Goal: Transaction & Acquisition: Purchase product/service

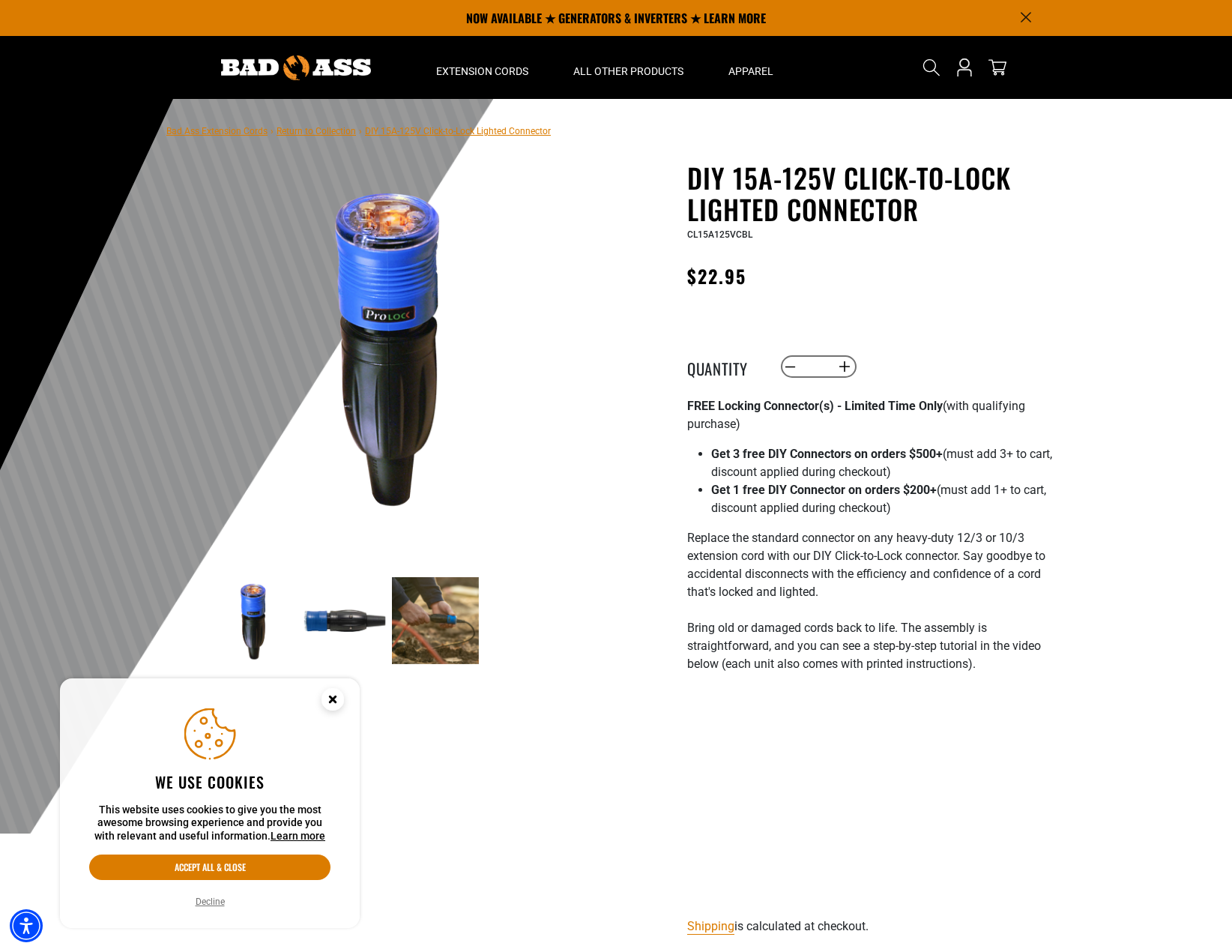
click at [830, 363] on input "*" at bounding box center [818, 367] width 31 height 26
type input "**"
click at [1015, 307] on div "DIY 15A-125V Click-to-Lock Lighted Connector DIY 15A-125V Click-to-Lock Lighted…" at bounding box center [871, 670] width 367 height 1018
click at [1124, 273] on div at bounding box center [616, 466] width 1232 height 734
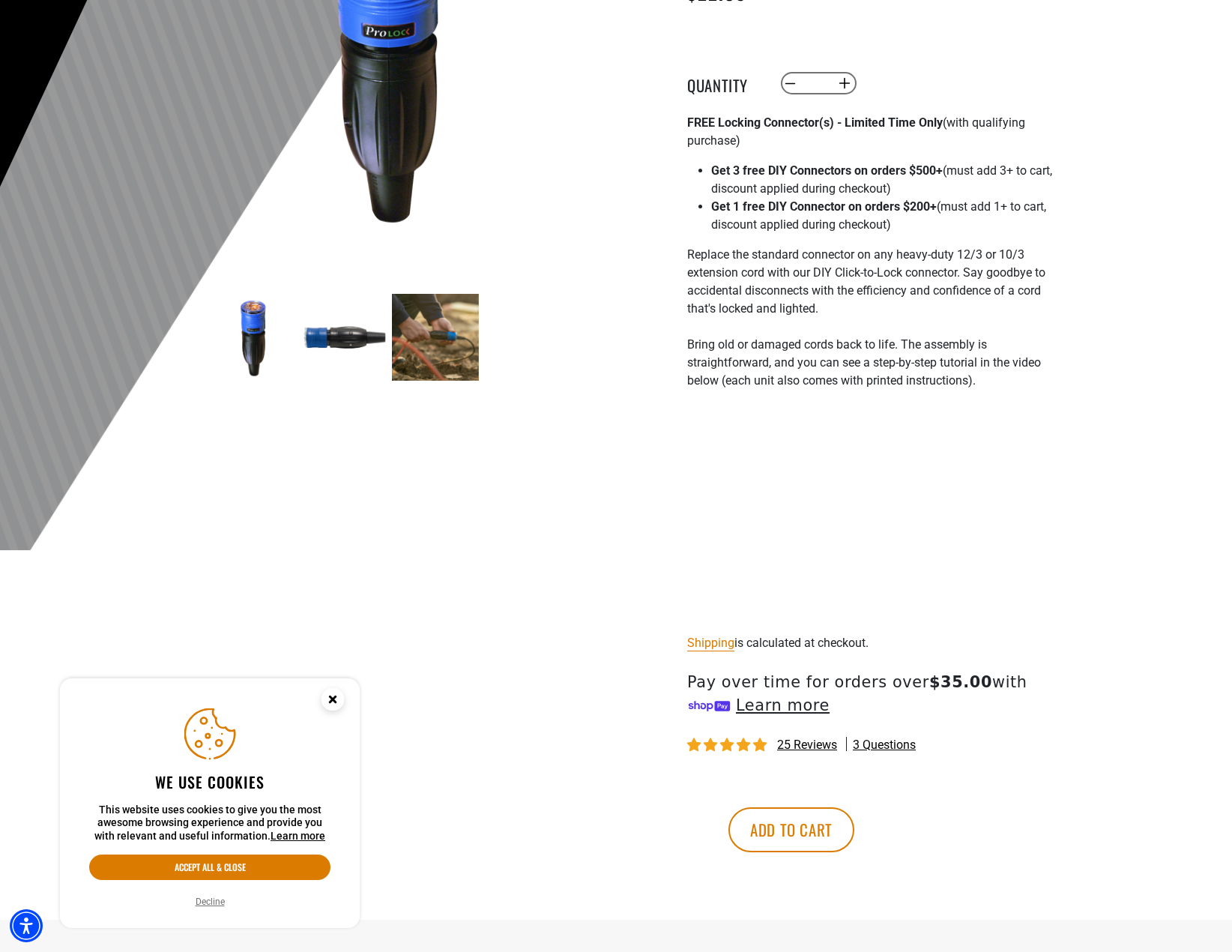
scroll to position [524, 0]
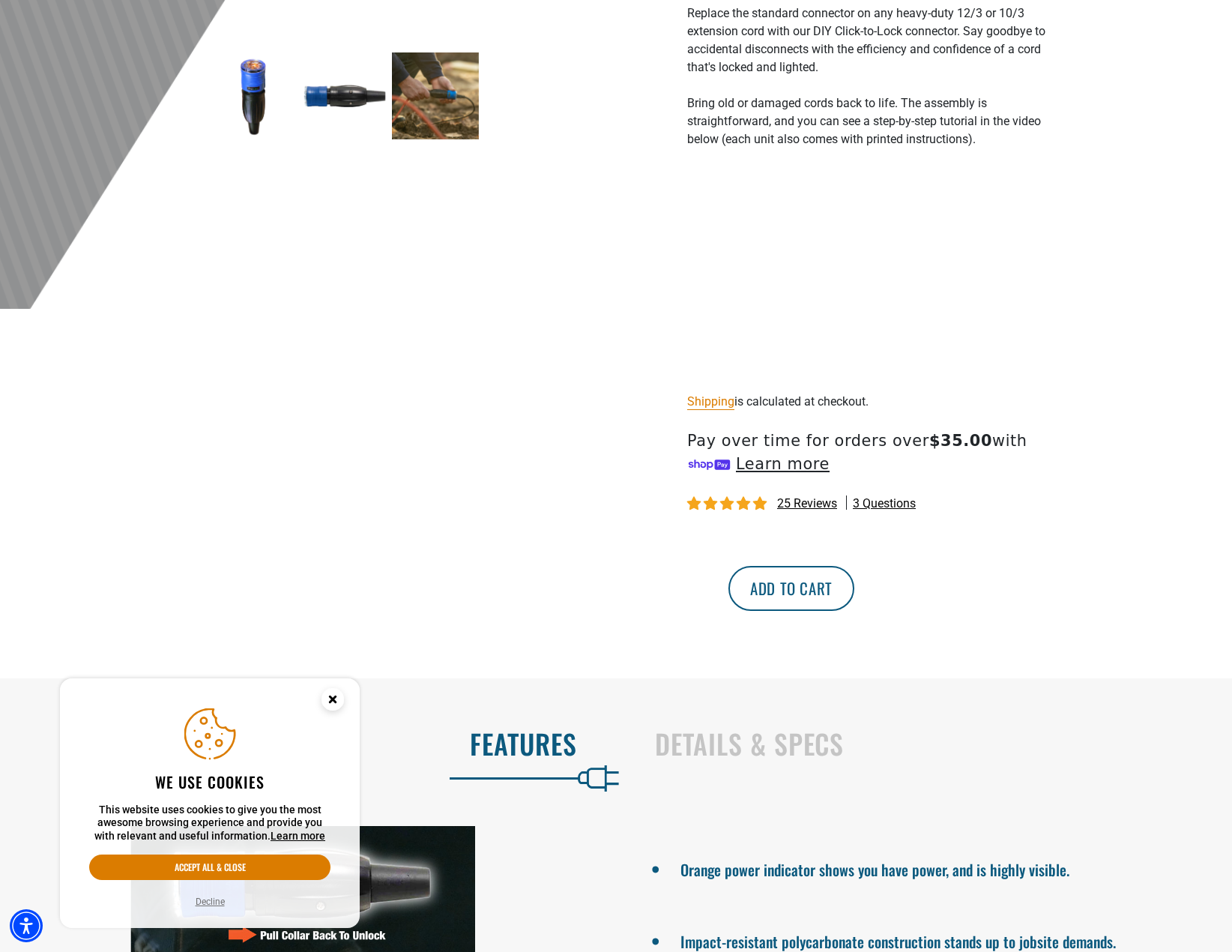
click at [854, 595] on button "Add to cart" at bounding box center [791, 588] width 126 height 45
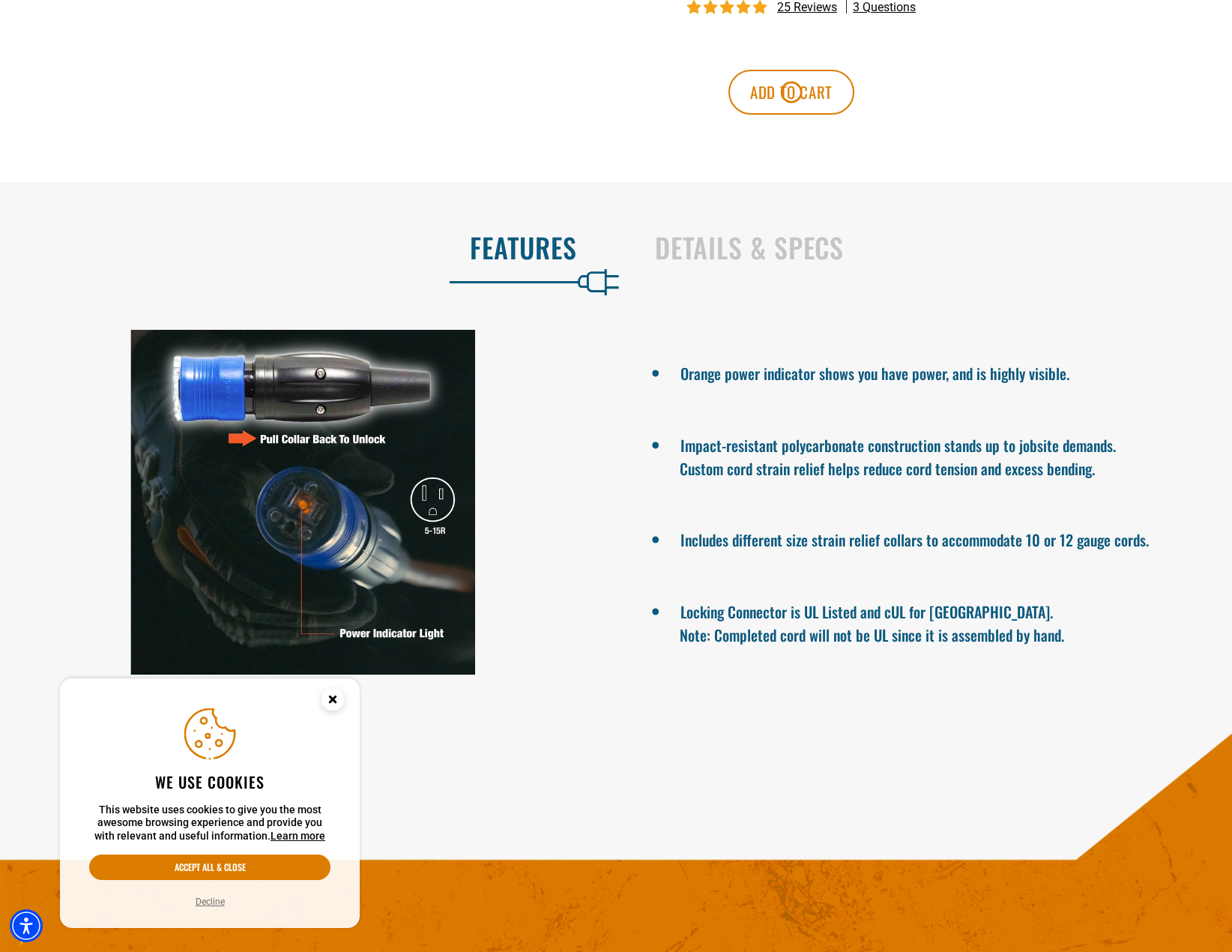
scroll to position [1049, 0]
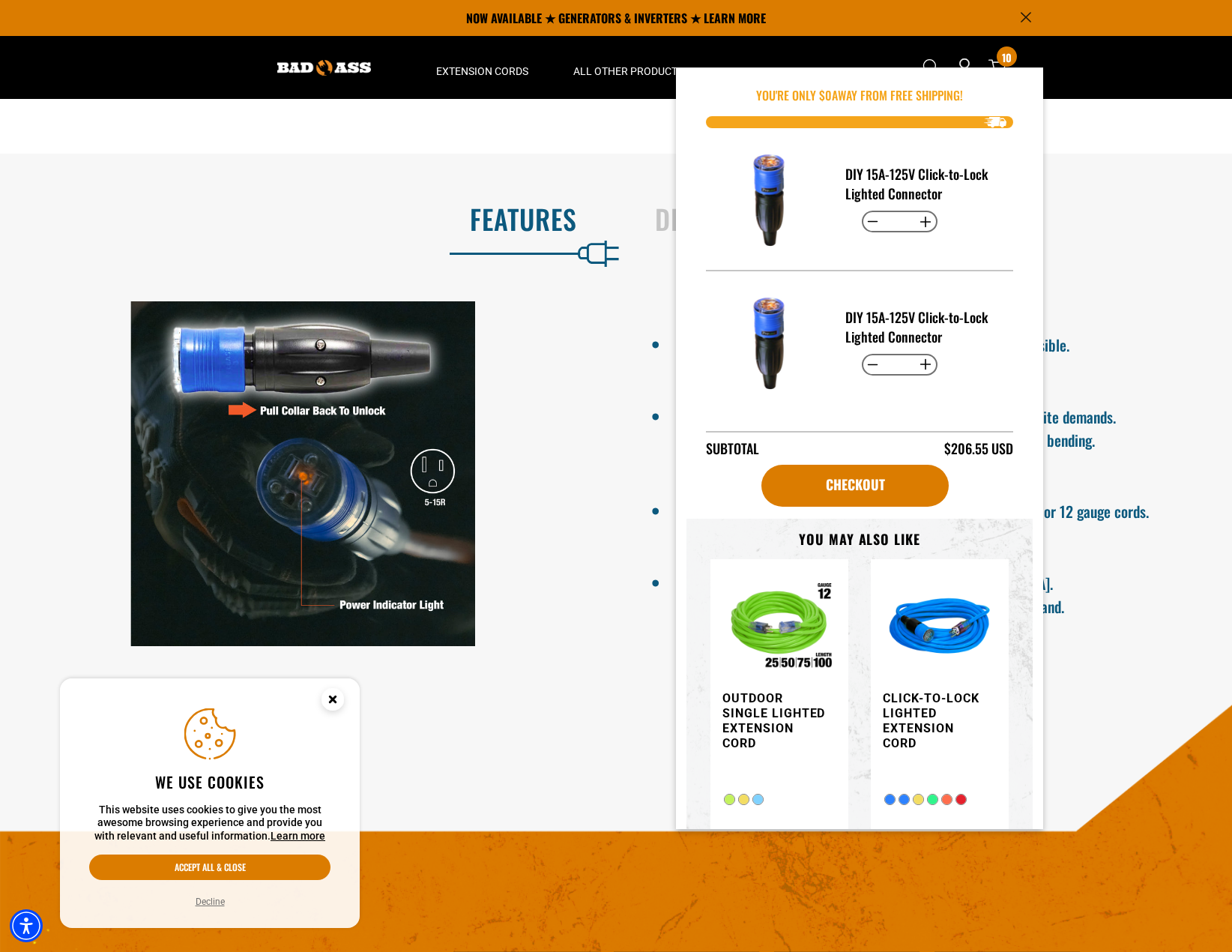
click at [867, 354] on button "Decrease quantity for DIY 15A-125V Click-to-Lock Lighted Connector" at bounding box center [873, 365] width 23 height 26
type input "*"
click at [927, 226] on button "Increase quantity for DIY 15A-125V Click-to-Lock Lighted Connector" at bounding box center [925, 222] width 23 height 26
type input "**"
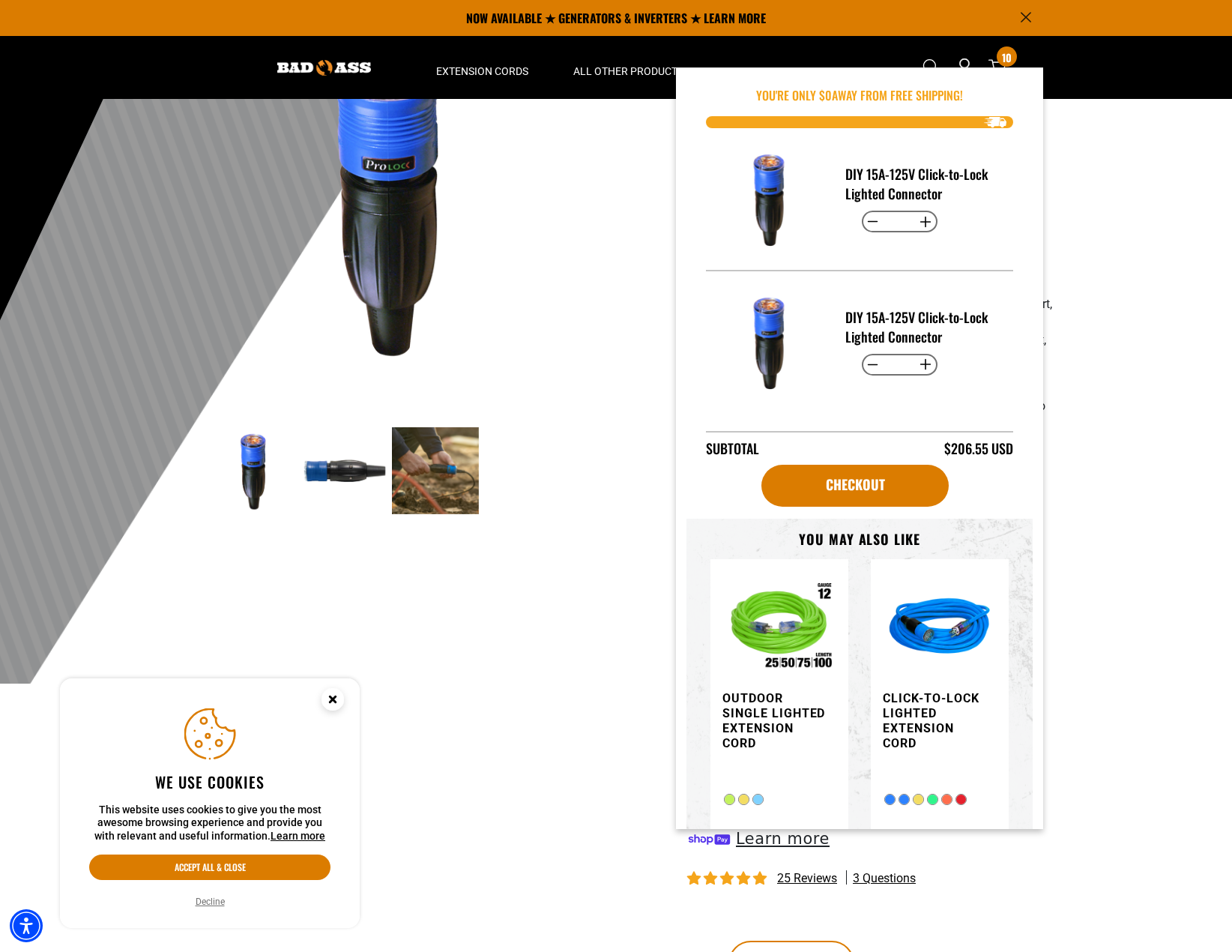
scroll to position [0, 0]
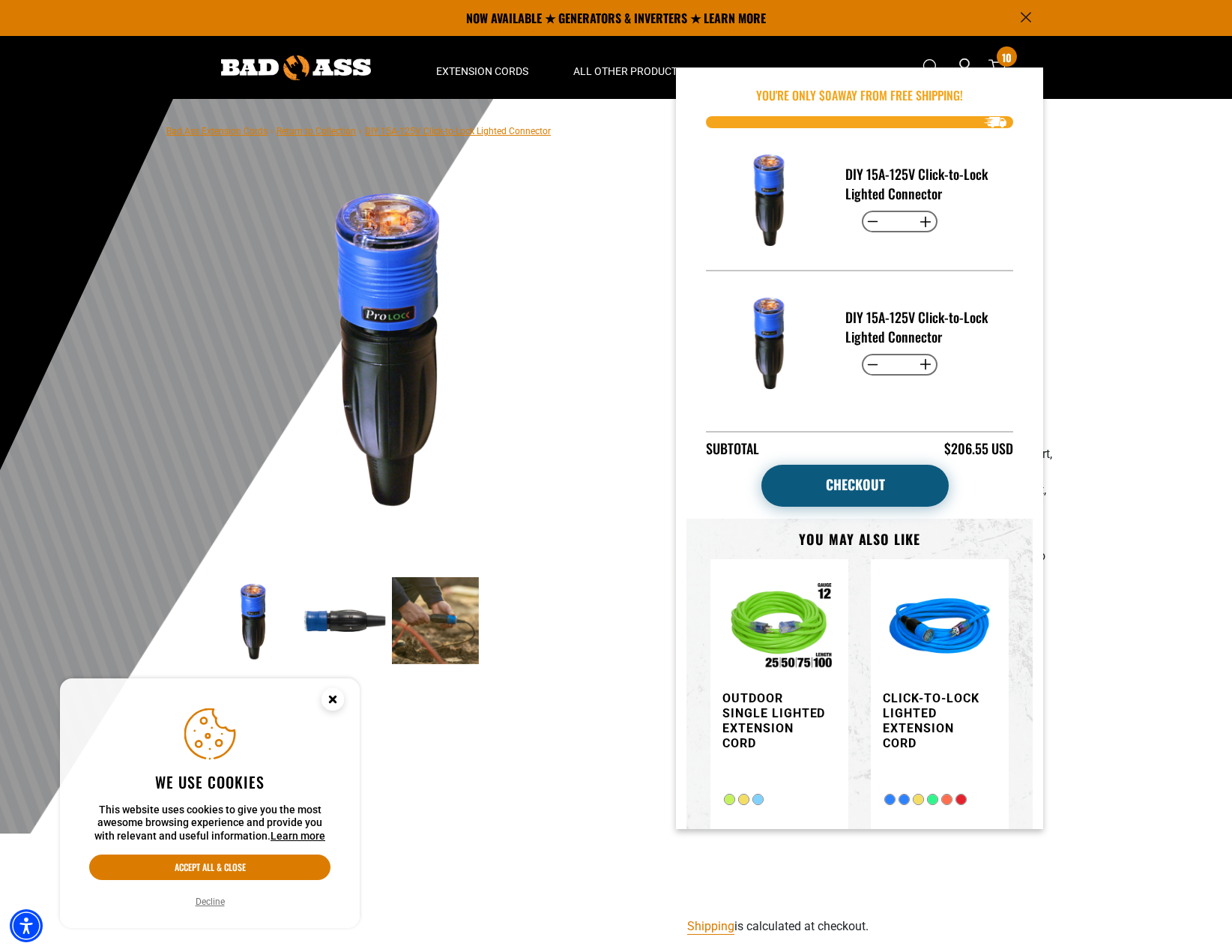
click at [908, 465] on link "Checkout" at bounding box center [855, 485] width 187 height 42
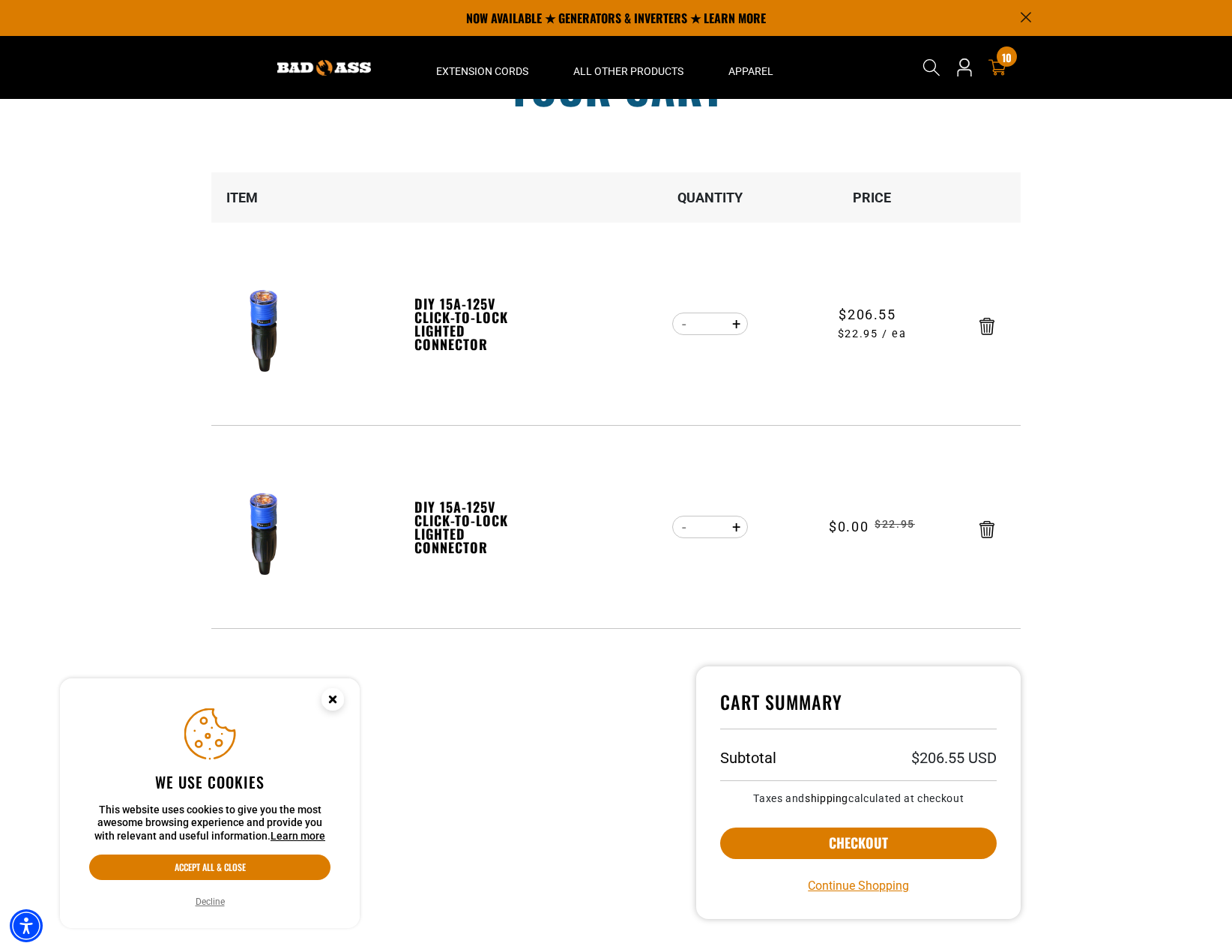
scroll to position [75, 0]
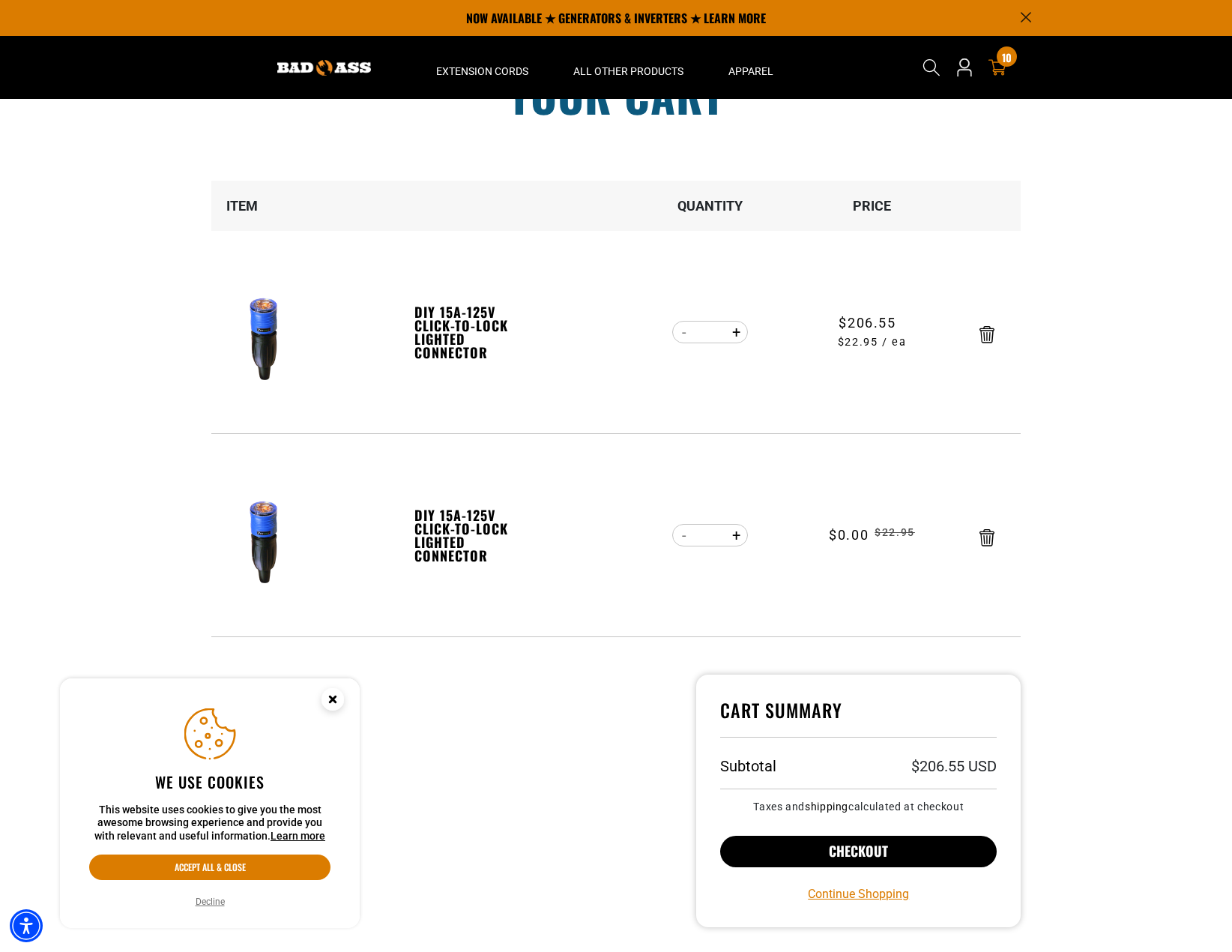
click at [857, 844] on button "Checkout" at bounding box center [859, 851] width 277 height 31
